Goal: Check status: Check status

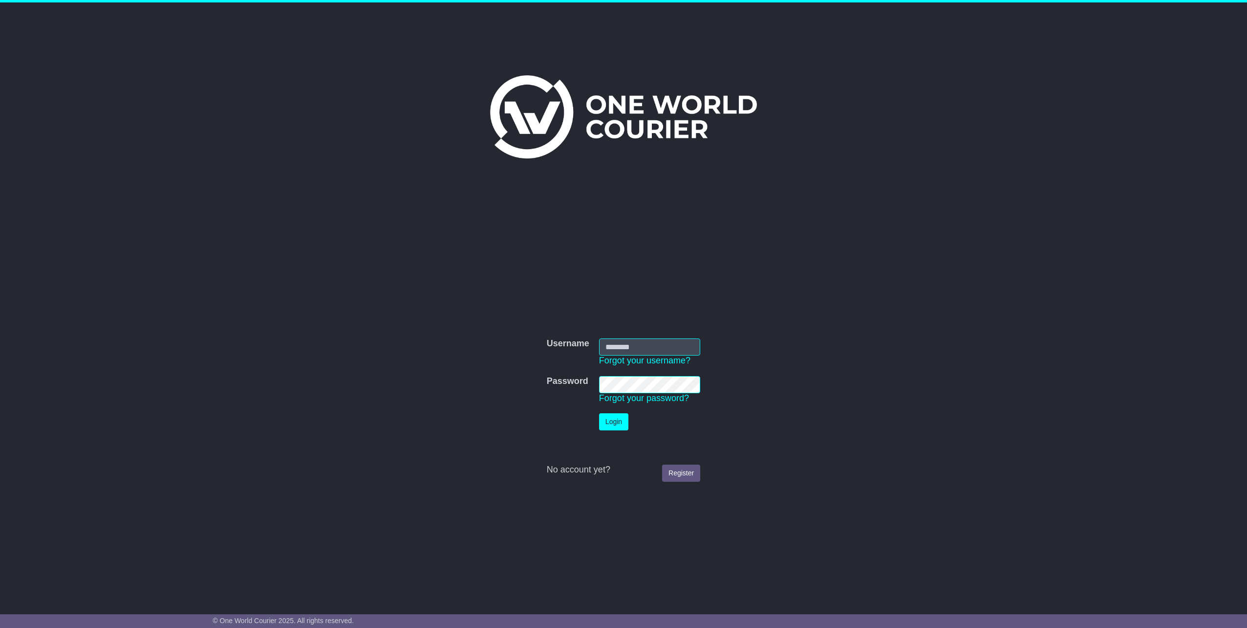
type input "**********"
click at [600, 417] on button "Login" at bounding box center [613, 421] width 29 height 17
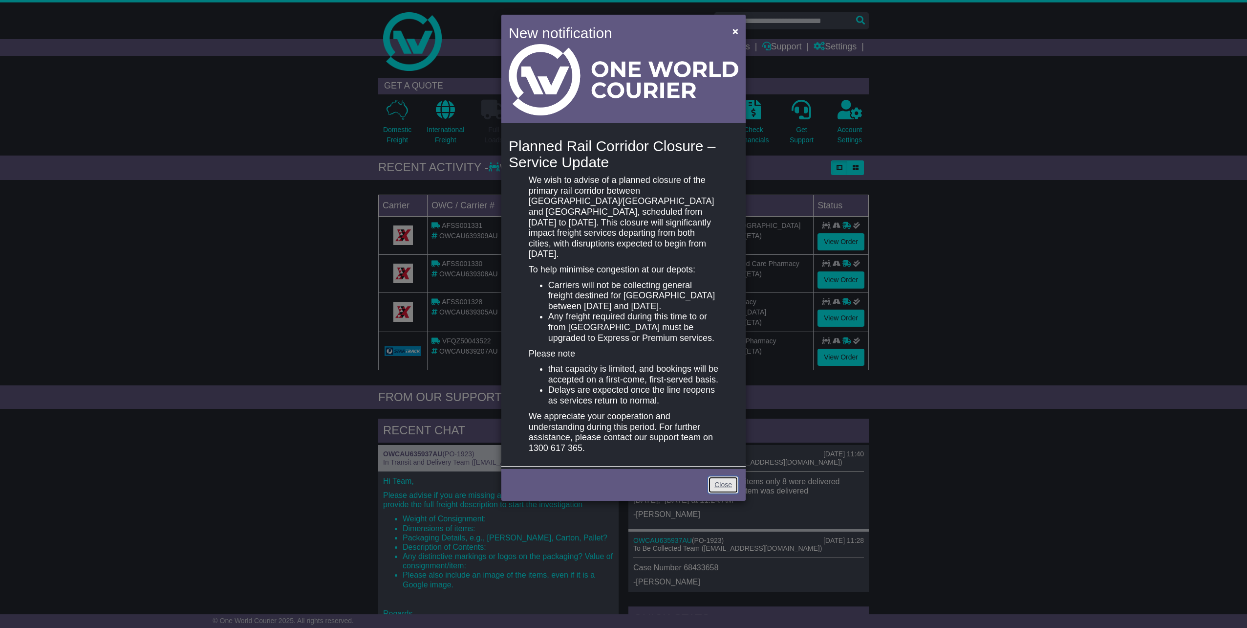
click at [731, 491] on link "Close" at bounding box center [723, 484] width 30 height 17
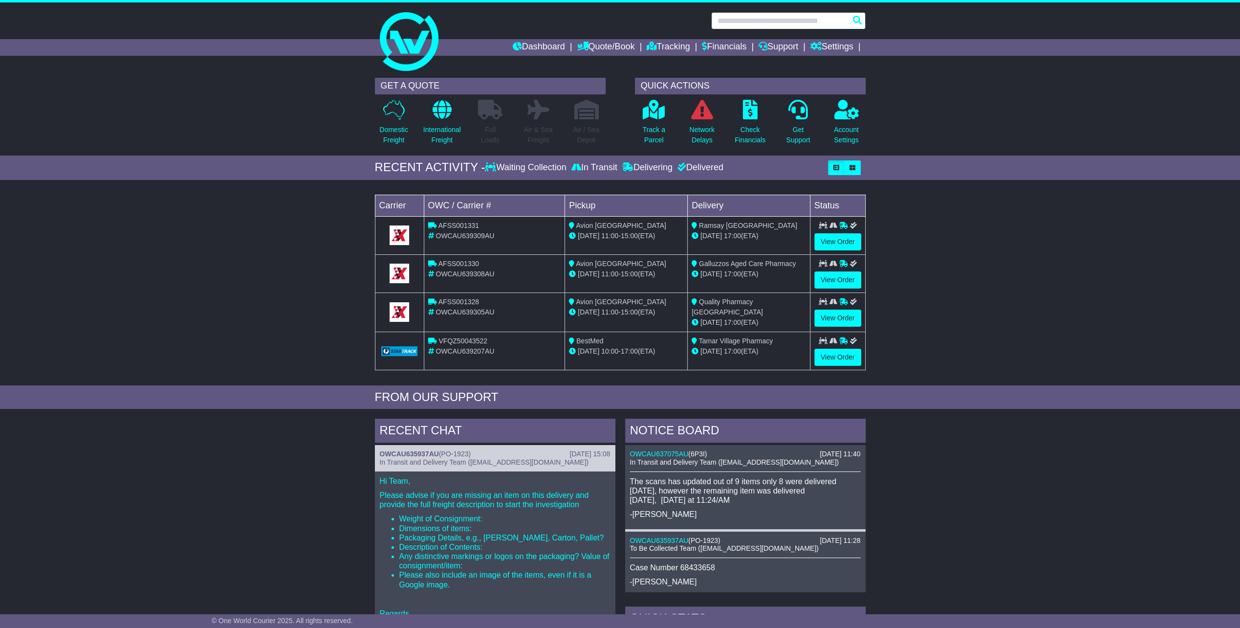
click at [769, 18] on input "text" at bounding box center [788, 20] width 154 height 17
type input "**********"
click at [635, 43] on li "Quote/Book Domestic International Saved Quotes Drafts" at bounding box center [612, 47] width 70 height 17
drag, startPoint x: 638, startPoint y: 43, endPoint x: 645, endPoint y: 43, distance: 6.9
click at [639, 43] on li "Quote/Book Domestic International Saved Quotes Drafts" at bounding box center [612, 47] width 70 height 17
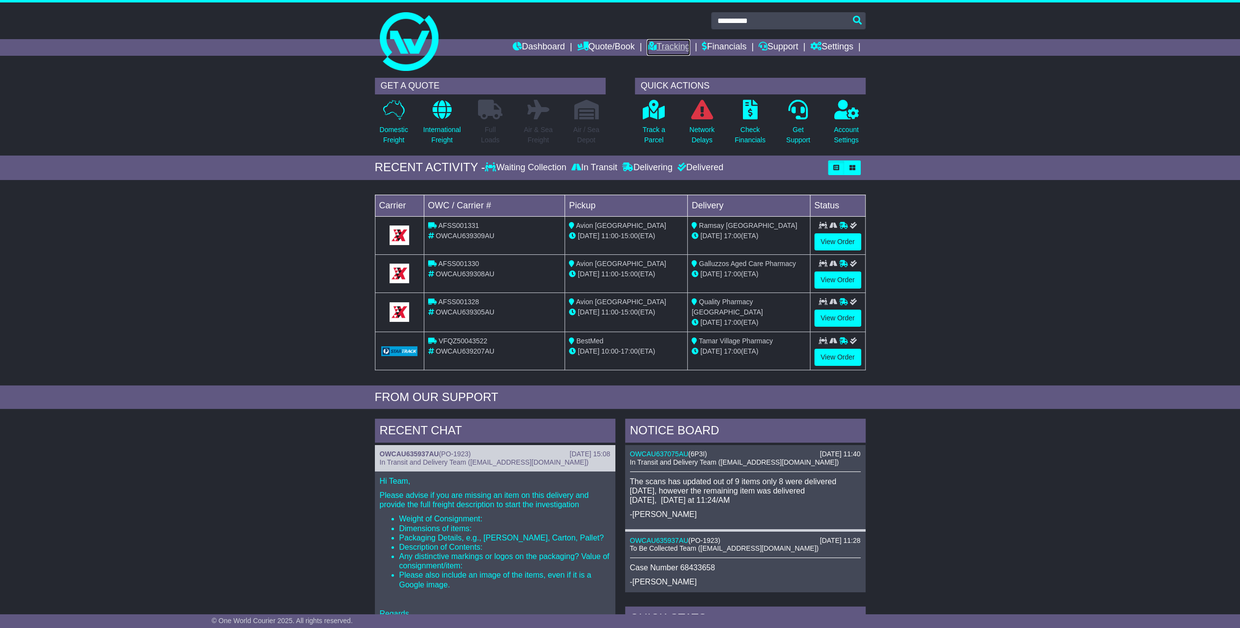
click at [647, 44] on icon at bounding box center [652, 46] width 10 height 9
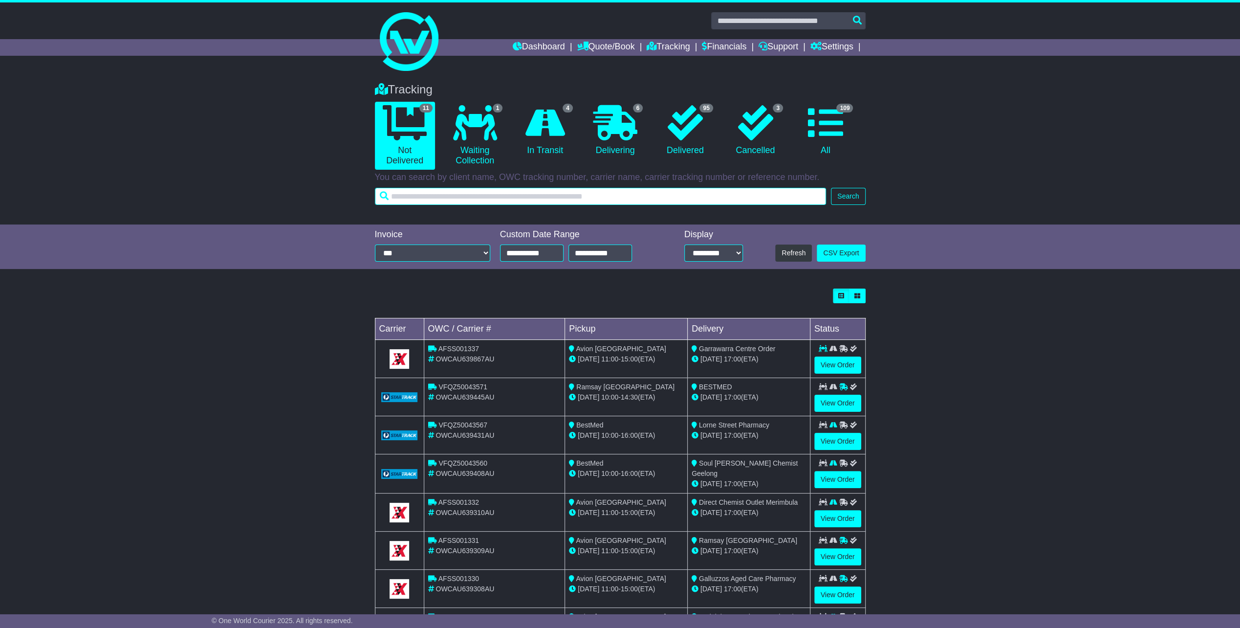
click at [518, 196] on input "text" at bounding box center [601, 196] width 452 height 17
type input "*****"
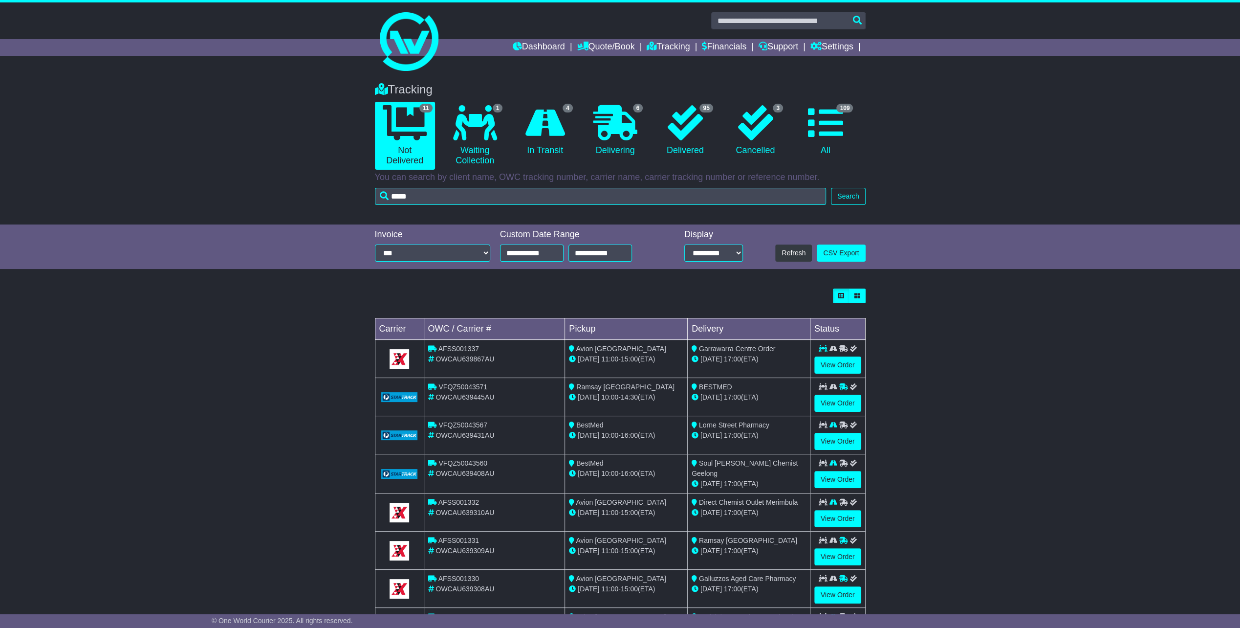
click at [875, 123] on div "Tracking 11 Not Delivered 1 Waiting Collection 4 In Transit 6 Delivering" at bounding box center [620, 149] width 1240 height 152
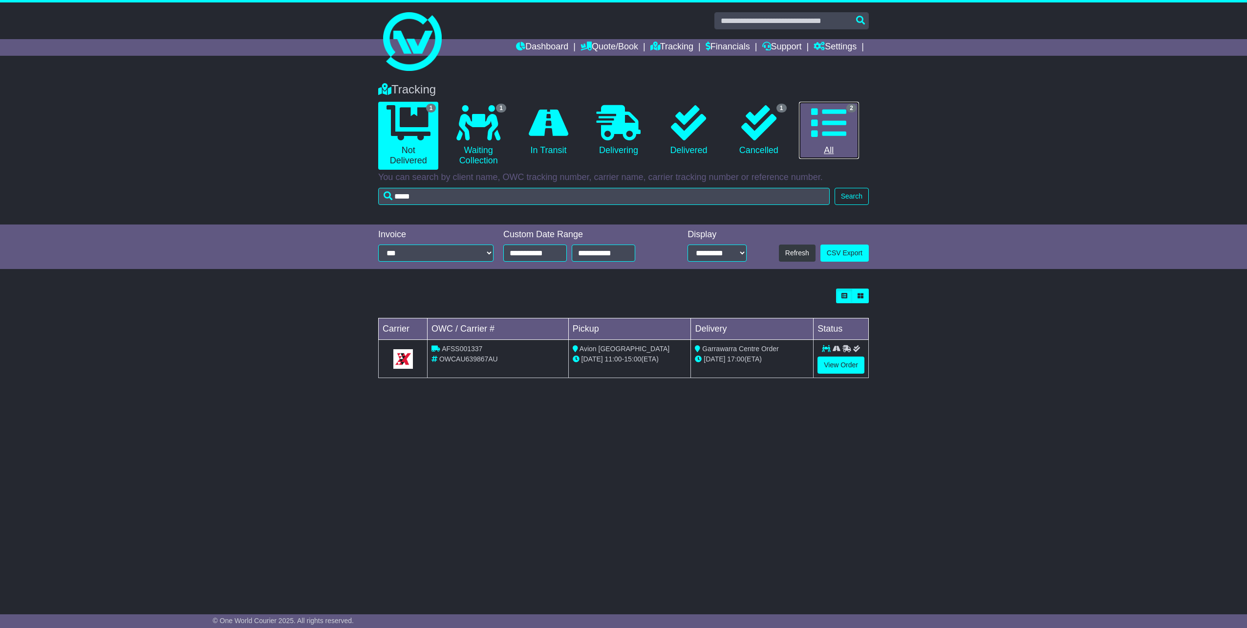
click at [845, 128] on icon at bounding box center [828, 122] width 35 height 35
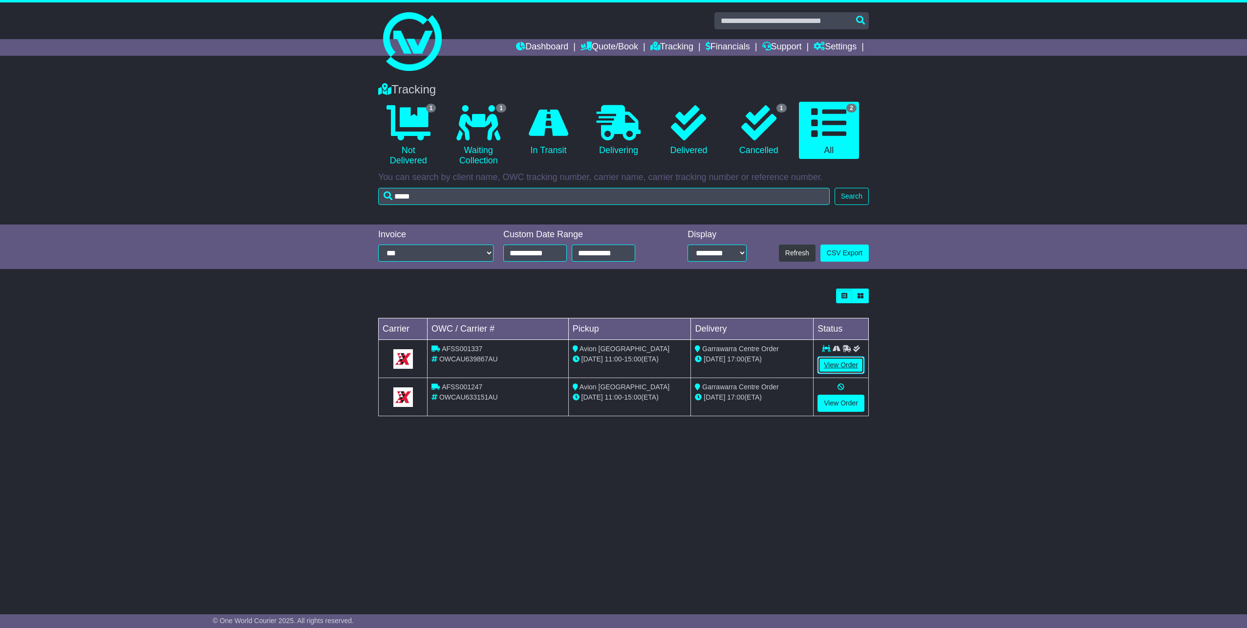
click at [833, 368] on link "View Order" at bounding box center [841, 364] width 47 height 17
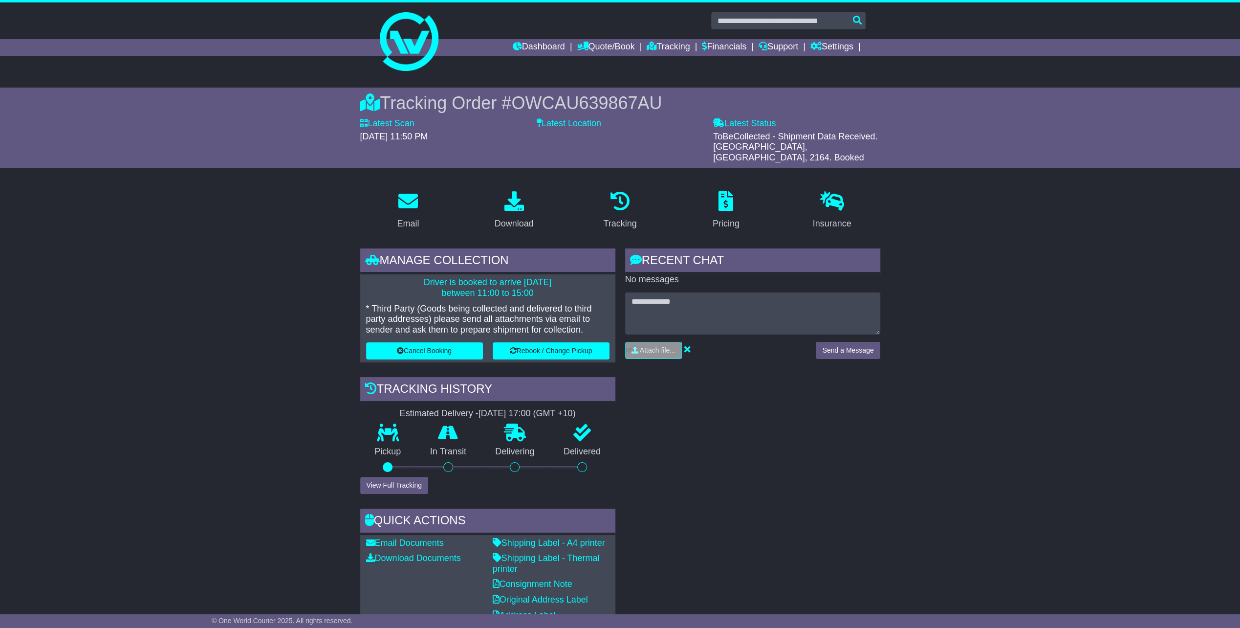
click at [801, 422] on div "RECENT CHAT Loading... No messages Attach file..." at bounding box center [752, 438] width 265 height 380
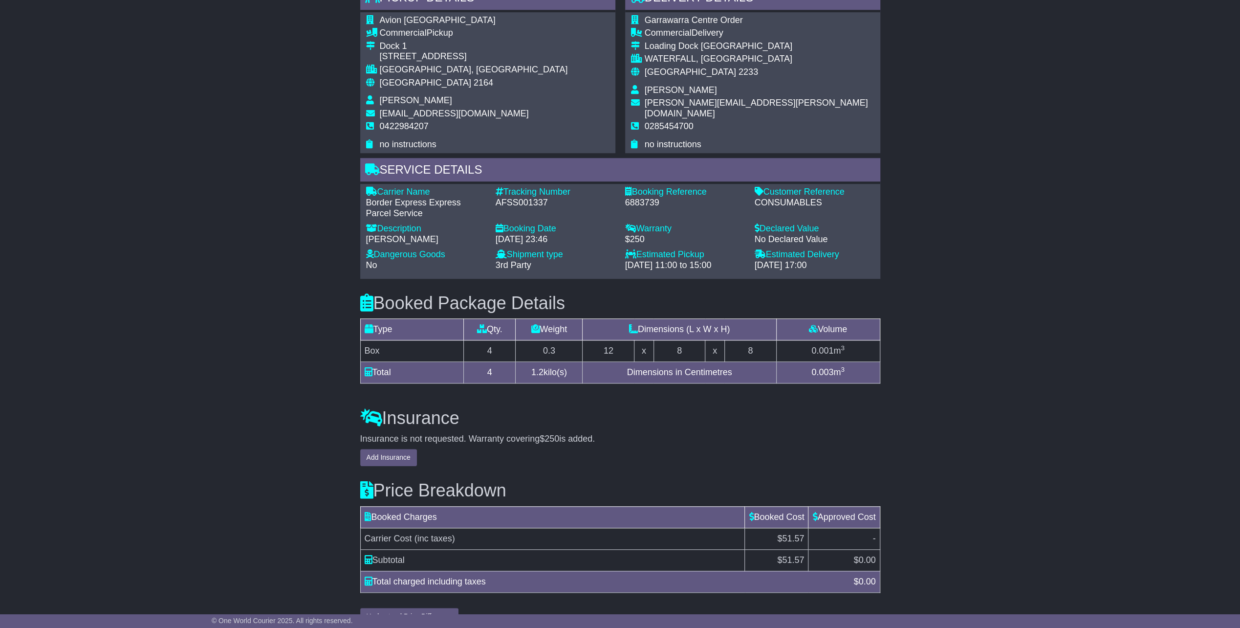
scroll to position [688, 0]
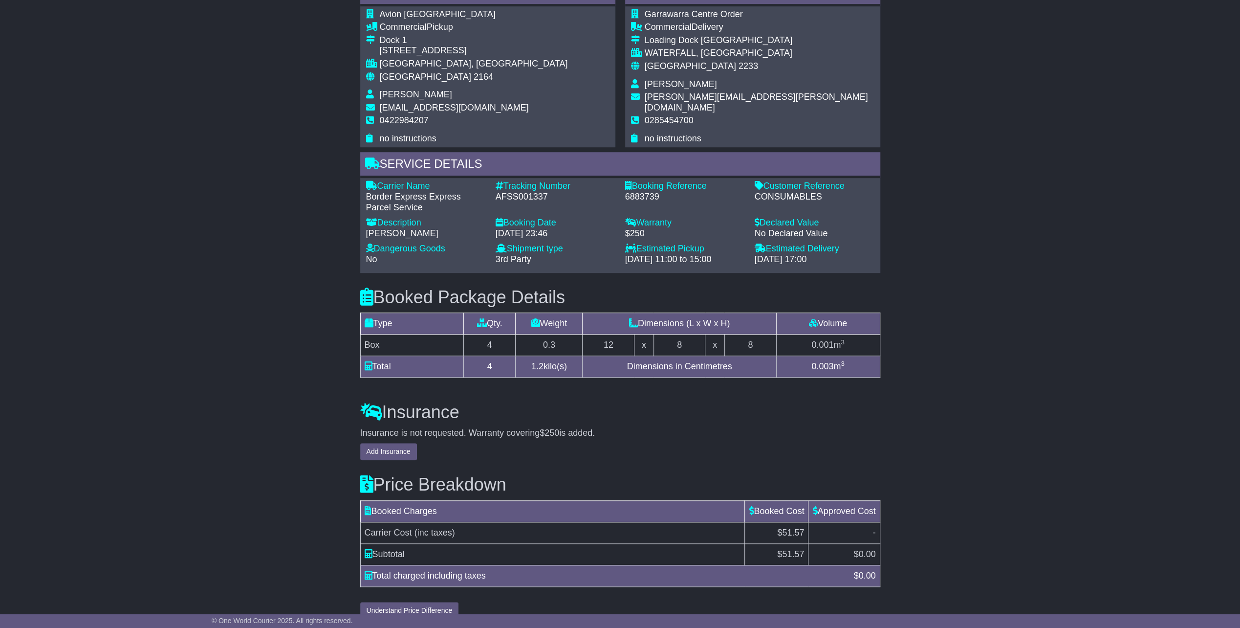
click at [802, 402] on h3 "Insurance" at bounding box center [620, 412] width 520 height 20
drag, startPoint x: 128, startPoint y: 103, endPoint x: 124, endPoint y: 2, distance: 101.2
click at [128, 104] on div "Email Download Tracking Pricing Insurance" at bounding box center [620, 59] width 1240 height 1129
